Goal: Task Accomplishment & Management: Use online tool/utility

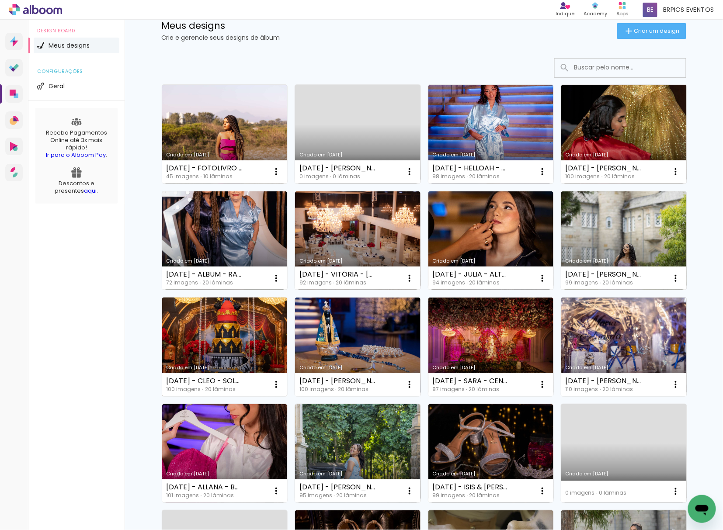
scroll to position [58, 0]
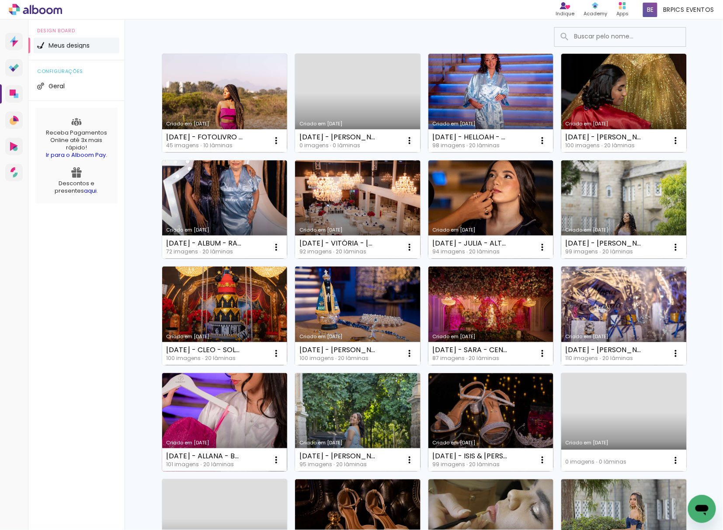
click at [257, 408] on link "Criado em 08/08/25" at bounding box center [224, 422] width 125 height 99
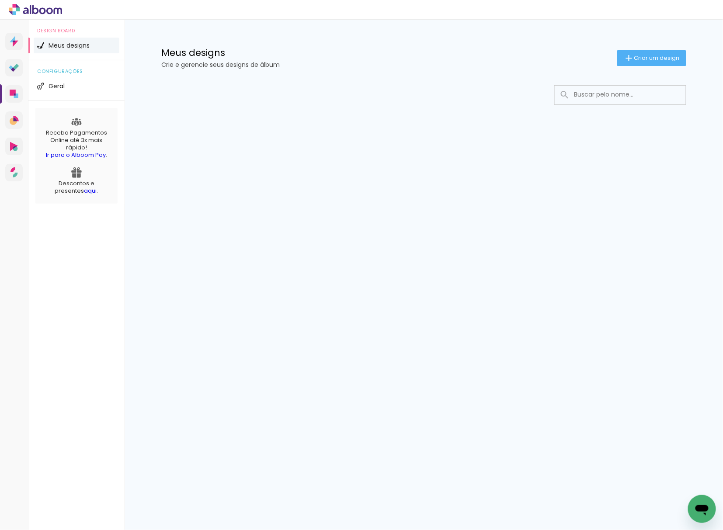
click at [597, 91] on input at bounding box center [632, 95] width 125 height 18
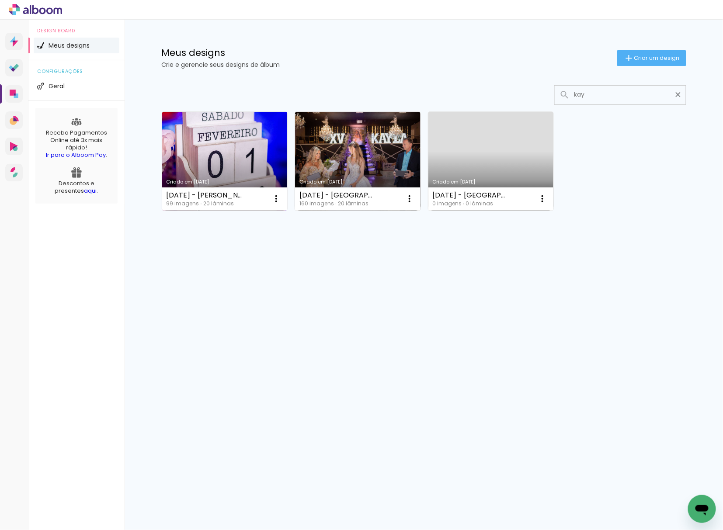
type input "kay"
type paper-input "kay"
click at [237, 167] on link "Criado em [DATE]" at bounding box center [224, 161] width 125 height 99
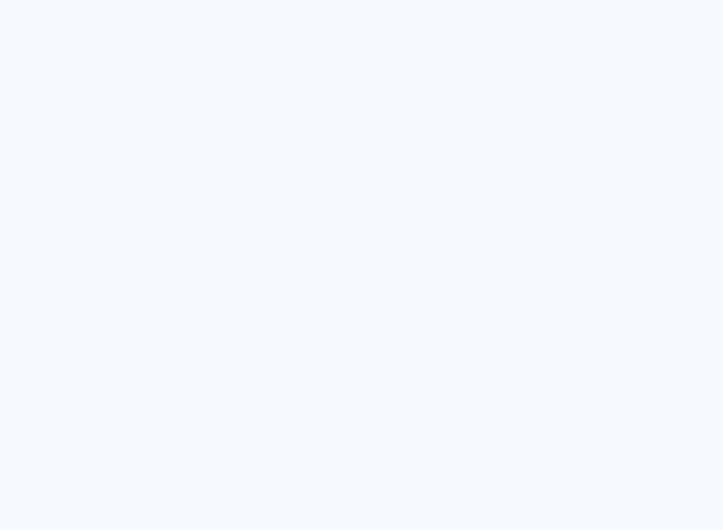
type input "Todas as fotos"
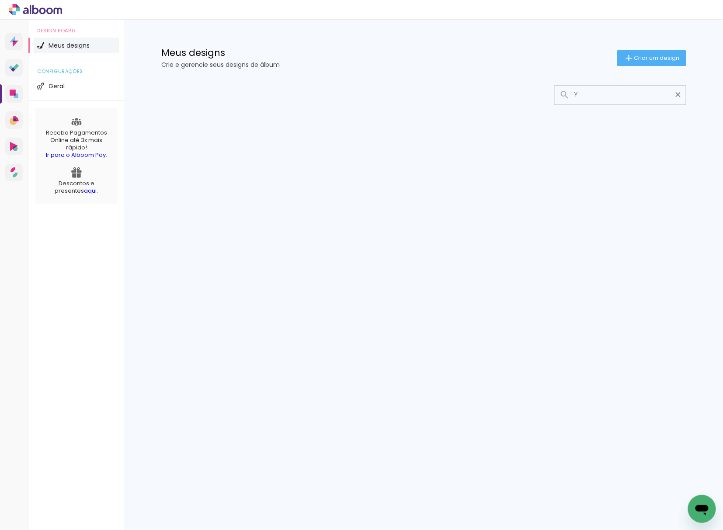
click at [622, 95] on input "Y" at bounding box center [624, 95] width 109 height 18
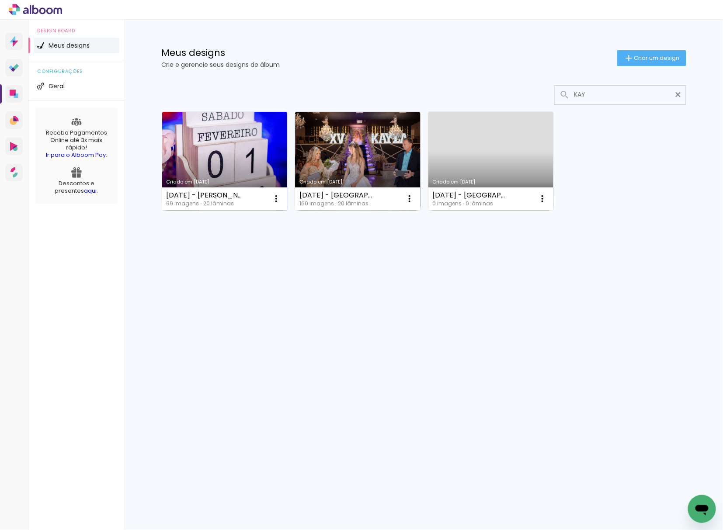
type input "KAY"
type paper-input "KAY"
click at [203, 177] on link "Criado em [DATE]" at bounding box center [224, 161] width 125 height 99
